Goal: Information Seeking & Learning: Learn about a topic

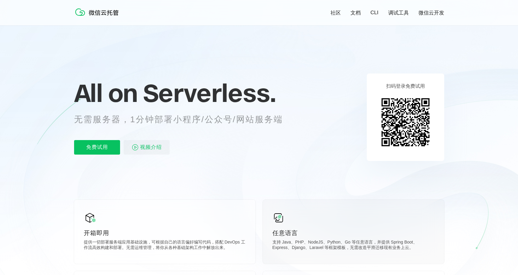
scroll to position [117, 0]
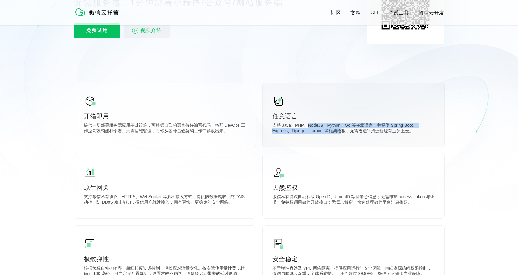
click at [341, 132] on p "支持 Java、PHP、NodeJS、Python、Go 等任意语言，并提供 Spring Boot、Express、Django、Laravel 等框架模板…" at bounding box center [354, 129] width 162 height 12
click at [364, 132] on p "支持 Java、PHP、NodeJS、Python、Go 等任意语言，并提供 Spring Boot、Express、Django、Laravel 等框架模板…" at bounding box center [354, 129] width 162 height 12
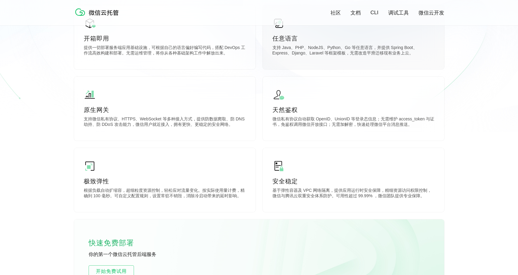
scroll to position [218, 0]
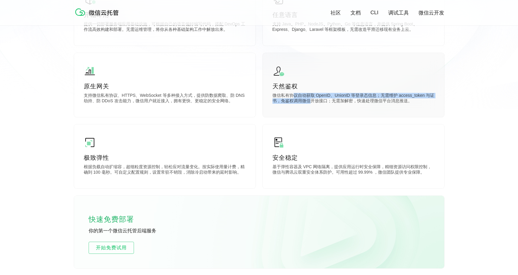
drag, startPoint x: 292, startPoint y: 96, endPoint x: 315, endPoint y: 102, distance: 23.0
click at [315, 102] on p "微信私有协议自动获取 OpenID、UnionID 等登录态信息；无需维护 access_token 与证书，免鉴权调用微信开放接口；无需加解密，快速处理微信…" at bounding box center [354, 99] width 162 height 12
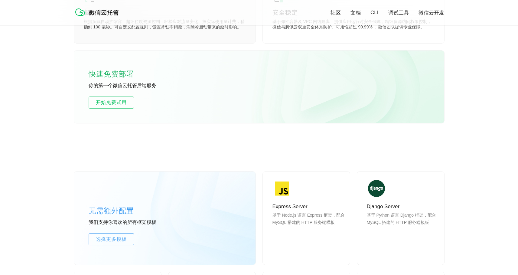
scroll to position [476, 0]
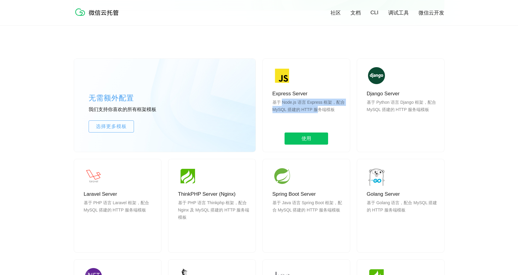
drag, startPoint x: 285, startPoint y: 103, endPoint x: 324, endPoint y: 111, distance: 40.0
click at [324, 111] on p "基于 Node.js 语言 Express 框架，配合 MySQL 搭建的 HTTP 服务端模板" at bounding box center [309, 113] width 73 height 29
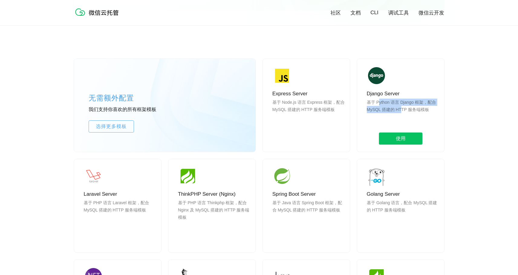
drag, startPoint x: 380, startPoint y: 100, endPoint x: 401, endPoint y: 108, distance: 22.5
click at [401, 108] on p "基于 Python 语言 Django 框架，配合 MySQL 搭建的 HTTP 服务端模板" at bounding box center [403, 113] width 73 height 29
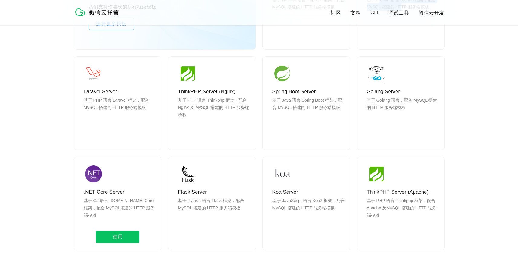
scroll to position [579, 0]
drag, startPoint x: 89, startPoint y: 202, endPoint x: 151, endPoint y: 203, distance: 61.7
click at [151, 203] on p "基于 C# 语言 [DOMAIN_NAME] Core 框架，配合 MySQL搭建的 HTTP 服务端模板" at bounding box center [120, 211] width 73 height 29
drag, startPoint x: 107, startPoint y: 209, endPoint x: 133, endPoint y: 208, distance: 25.4
click at [129, 209] on p "基于 C# 语言 [DOMAIN_NAME] Core 框架，配合 MySQL搭建的 HTTP 服务端模板" at bounding box center [120, 211] width 73 height 29
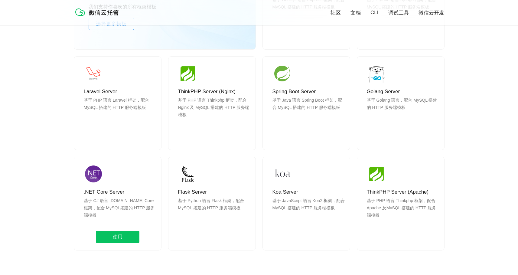
click at [136, 208] on p "基于 C# 语言 [DOMAIN_NAME] Core 框架，配合 MySQL搭建的 HTTP 服务端模板" at bounding box center [120, 211] width 73 height 29
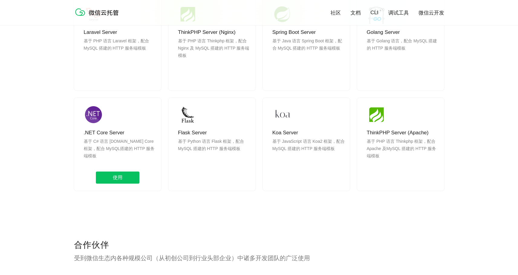
scroll to position [637, 0]
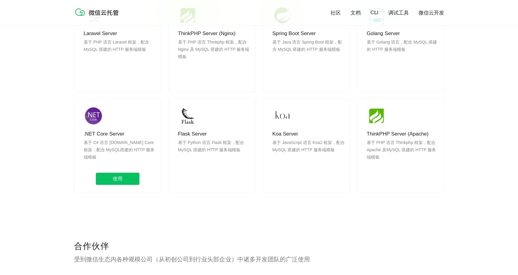
click at [130, 144] on p "基于 C# 语言 [DOMAIN_NAME] Core 框架，配合 MySQL搭建的 HTTP 服务端模板" at bounding box center [120, 153] width 73 height 29
click at [123, 174] on span "使用" at bounding box center [118, 179] width 44 height 12
drag, startPoint x: 99, startPoint y: 142, endPoint x: 120, endPoint y: 150, distance: 22.4
click at [120, 150] on p "基于 C# 语言 [DOMAIN_NAME] Core 框架，配合 MySQL搭建的 HTTP 服务端模板" at bounding box center [120, 153] width 73 height 29
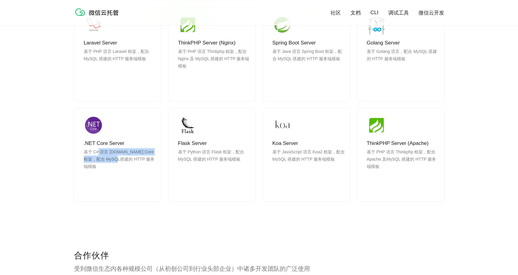
scroll to position [628, 0]
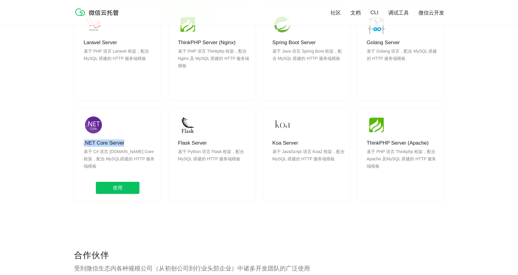
drag, startPoint x: 129, startPoint y: 143, endPoint x: 84, endPoint y: 144, distance: 45.7
click at [84, 144] on p ".NET Core Server" at bounding box center [120, 142] width 73 height 7
copy p ".NET Core Server"
